Goal: Task Accomplishment & Management: Manage account settings

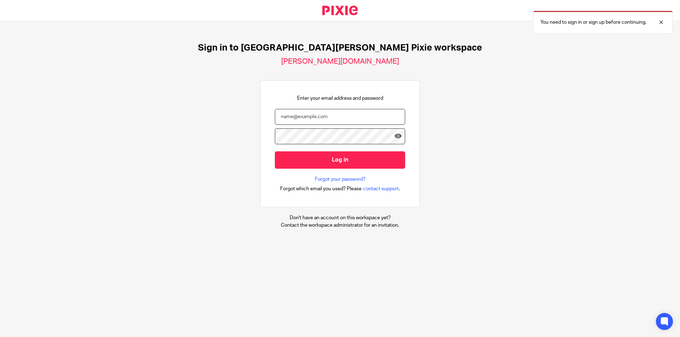
click at [330, 115] on input "email" at bounding box center [340, 117] width 130 height 16
type input "R"
type input "rachel@holdens-uk.co.uk"
click at [275, 152] on input "Log in" at bounding box center [340, 160] width 130 height 17
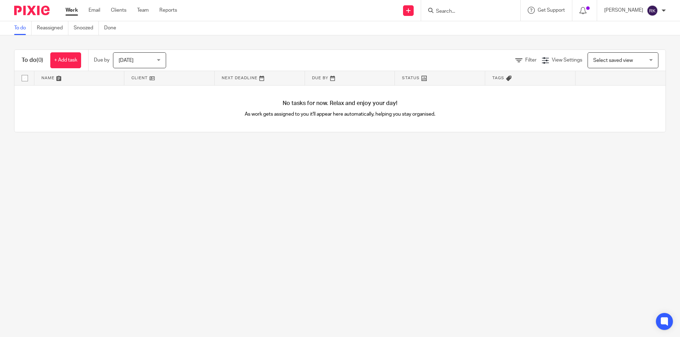
click at [459, 12] on input "Search" at bounding box center [467, 11] width 64 height 6
type input "d"
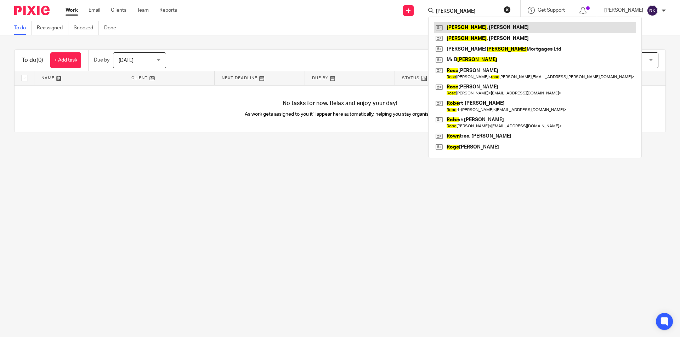
type input "[PERSON_NAME]"
click at [455, 27] on link at bounding box center [535, 27] width 202 height 11
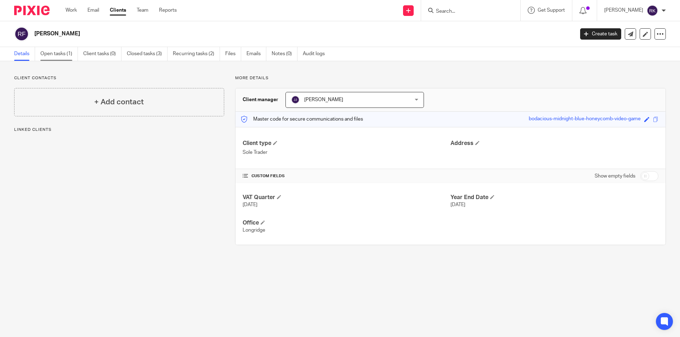
click at [65, 56] on link "Open tasks (1)" at bounding box center [59, 54] width 38 height 14
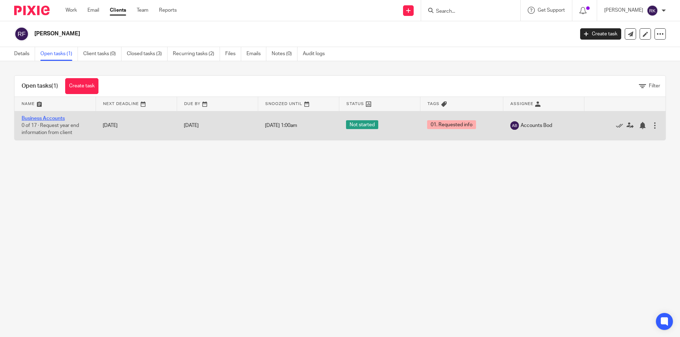
click at [61, 117] on link "Business Accounts" at bounding box center [43, 118] width 43 height 5
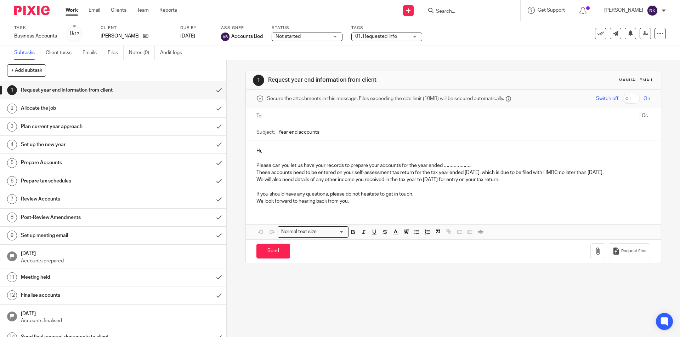
click at [418, 36] on div "01. Requested info" at bounding box center [386, 37] width 71 height 8
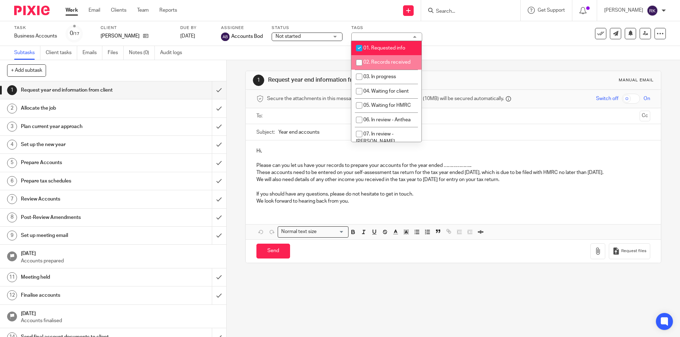
click at [388, 61] on span "02. Records received" at bounding box center [386, 62] width 47 height 5
checkbox input "true"
click at [391, 47] on span "01. Requested info" at bounding box center [384, 48] width 42 height 5
checkbox input "false"
click at [483, 41] on div "Task Business Accounts Save Business Accounts 0 /17 Client Rowe, Raymond Freder…" at bounding box center [285, 33] width 543 height 17
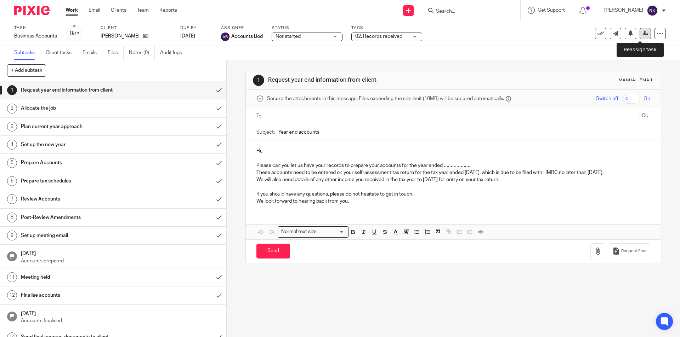
click at [643, 34] on icon at bounding box center [645, 33] width 5 height 5
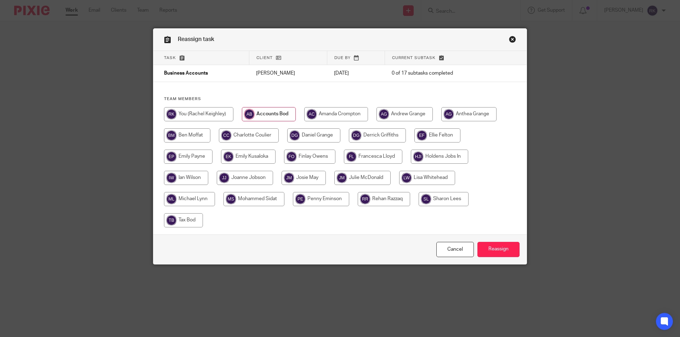
click at [427, 155] on input "radio" at bounding box center [439, 157] width 57 height 14
radio input "true"
click at [489, 245] on input "Reassign" at bounding box center [498, 249] width 42 height 15
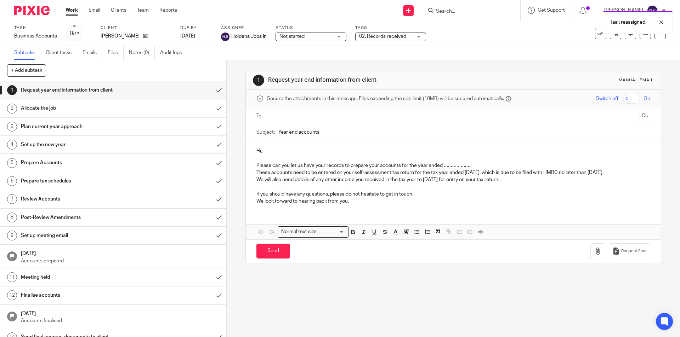
click at [489, 13] on div "Task reassigned." at bounding box center [506, 20] width 333 height 27
click at [457, 11] on div "Task reassigned." at bounding box center [506, 20] width 333 height 27
click at [448, 13] on div "Task reassigned." at bounding box center [506, 20] width 333 height 27
click at [450, 11] on div "Task reassigned." at bounding box center [506, 20] width 333 height 27
click at [450, 11] on input "Search" at bounding box center [467, 11] width 64 height 6
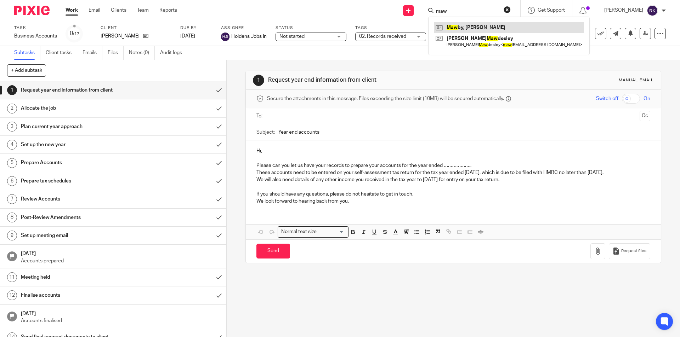
type input "maw"
click at [455, 28] on link at bounding box center [509, 27] width 150 height 11
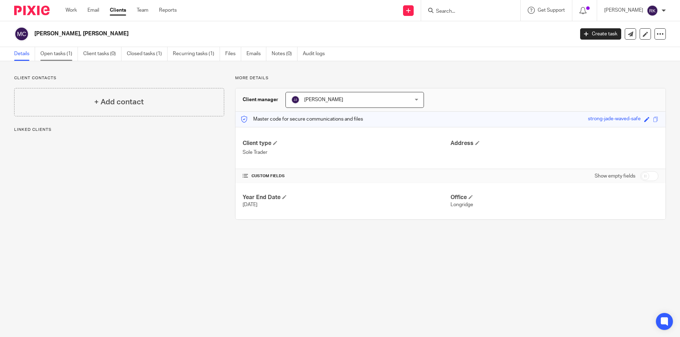
click at [67, 55] on link "Open tasks (1)" at bounding box center [59, 54] width 38 height 14
